Goal: Task Accomplishment & Management: Use online tool/utility

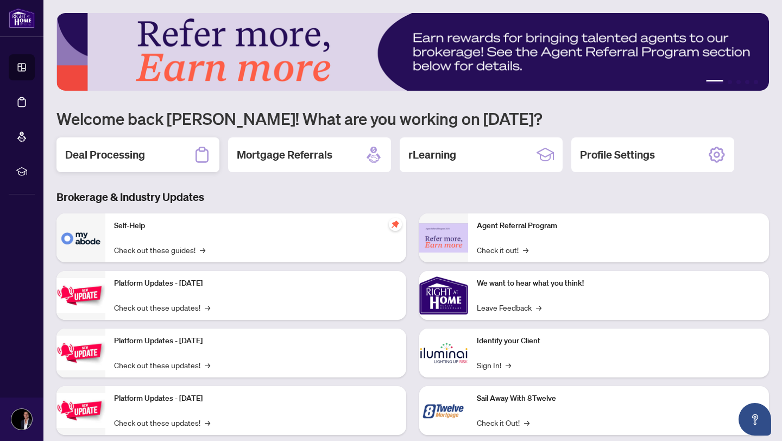
click at [155, 159] on div "Deal Processing" at bounding box center [138, 154] width 163 height 35
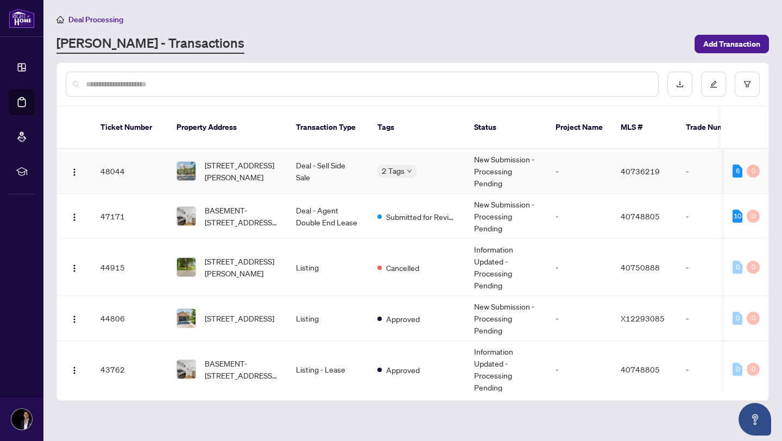
click at [325, 158] on td "Deal - Sell Side Sale" at bounding box center [328, 171] width 82 height 45
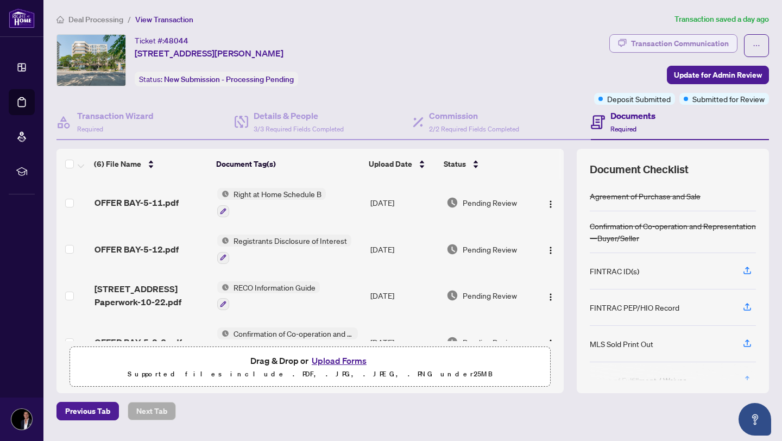
click at [686, 41] on div "Transaction Communication" at bounding box center [680, 43] width 98 height 17
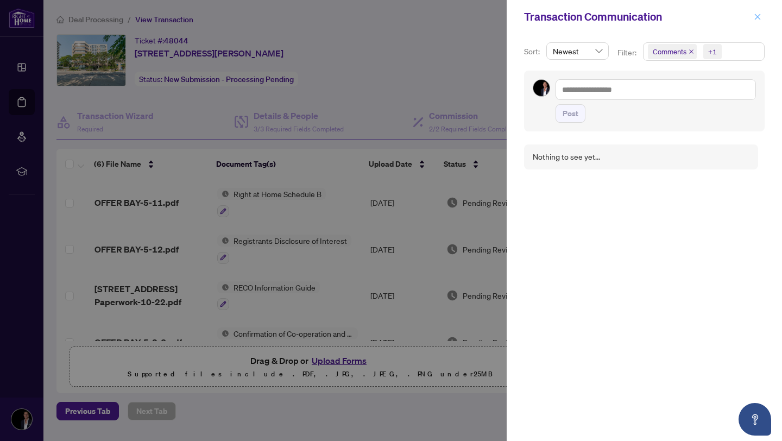
click at [761, 20] on icon "close" at bounding box center [758, 17] width 8 height 8
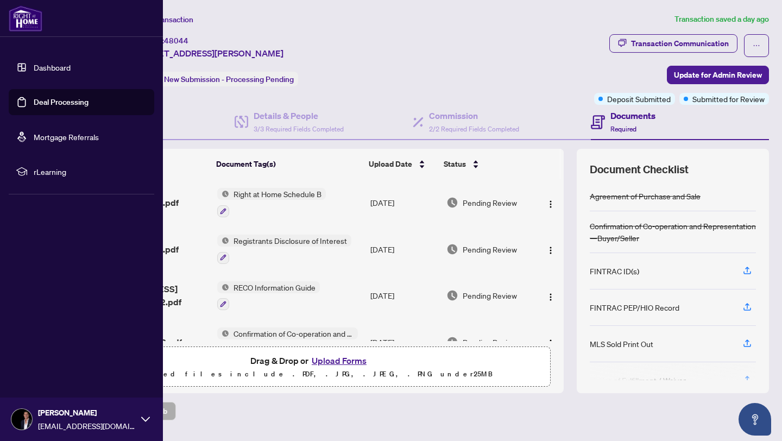
click at [34, 62] on link "Dashboard" at bounding box center [52, 67] width 37 height 10
